Goal: Task Accomplishment & Management: Use online tool/utility

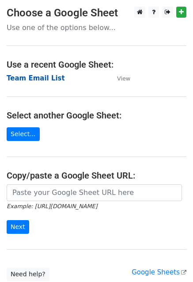
click at [37, 79] on strong "Team Email List" at bounding box center [36, 78] width 58 height 8
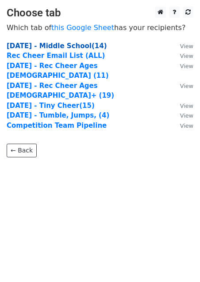
click at [76, 47] on strong "[DATE] - Middle School(14)" at bounding box center [57, 46] width 100 height 8
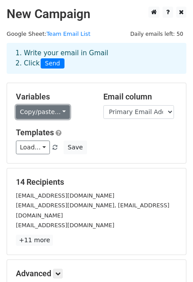
click at [58, 111] on link "Copy/paste..." at bounding box center [43, 112] width 54 height 14
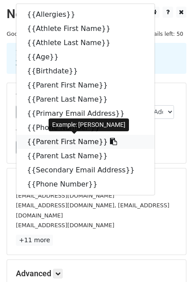
click at [43, 144] on link "{{Parent First Name}}" at bounding box center [85, 142] width 138 height 14
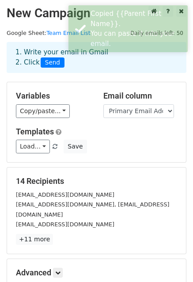
scroll to position [96, 0]
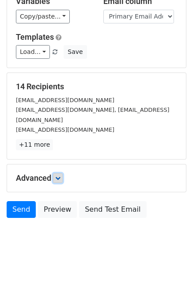
click at [62, 173] on link at bounding box center [58, 178] width 10 height 10
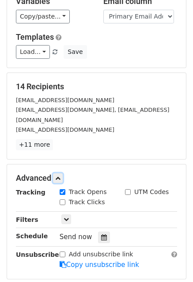
scroll to position [181, 0]
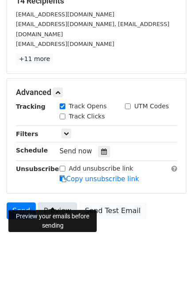
click at [54, 203] on link "Preview" at bounding box center [57, 210] width 39 height 17
click at [64, 202] on link "Preview" at bounding box center [57, 210] width 39 height 17
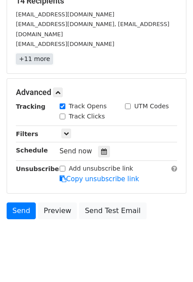
click at [29, 53] on link "+11 more" at bounding box center [34, 58] width 37 height 11
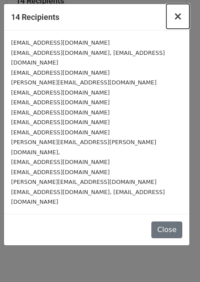
click at [181, 18] on span "×" at bounding box center [177, 16] width 9 height 12
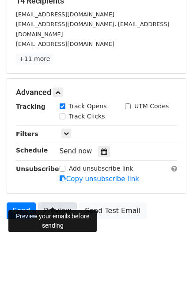
click at [60, 202] on link "Preview" at bounding box center [57, 210] width 39 height 17
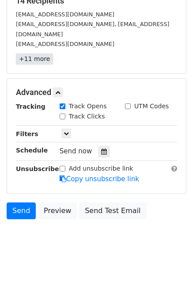
click at [37, 53] on link "+11 more" at bounding box center [34, 58] width 37 height 11
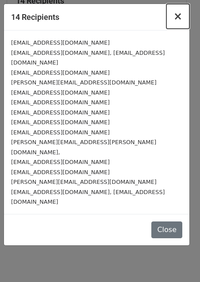
click at [183, 16] on button "×" at bounding box center [177, 16] width 23 height 25
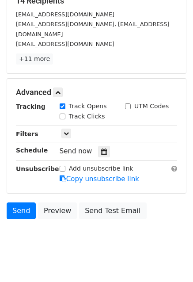
click at [33, 238] on body "New Campaign Daily emails left: 50 Google Sheet: Team Email List 1. Write your …" at bounding box center [96, 42] width 193 height 434
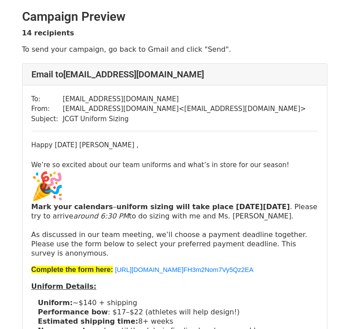
scroll to position [62, 0]
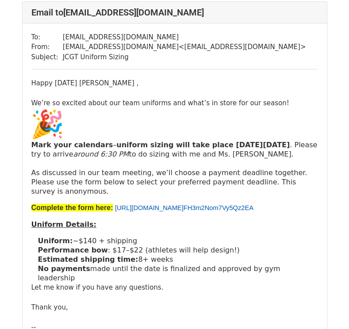
click at [187, 204] on link "https://forms.gle/ FH3m2Nom7Vy5Qz2EA" at bounding box center [184, 207] width 138 height 7
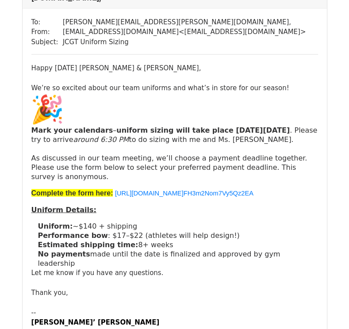
scroll to position [4260, 0]
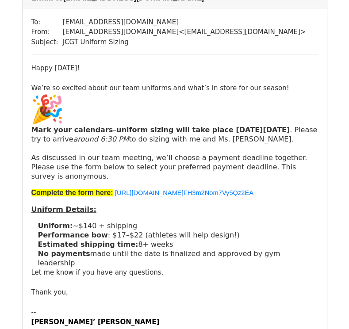
scroll to position [1941, 0]
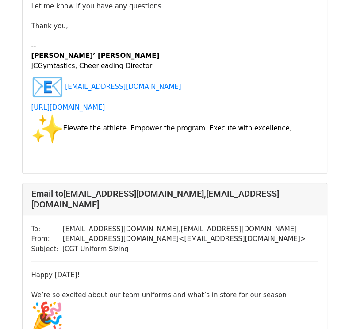
scroll to position [5550, 0]
